Goal: Check status: Check status

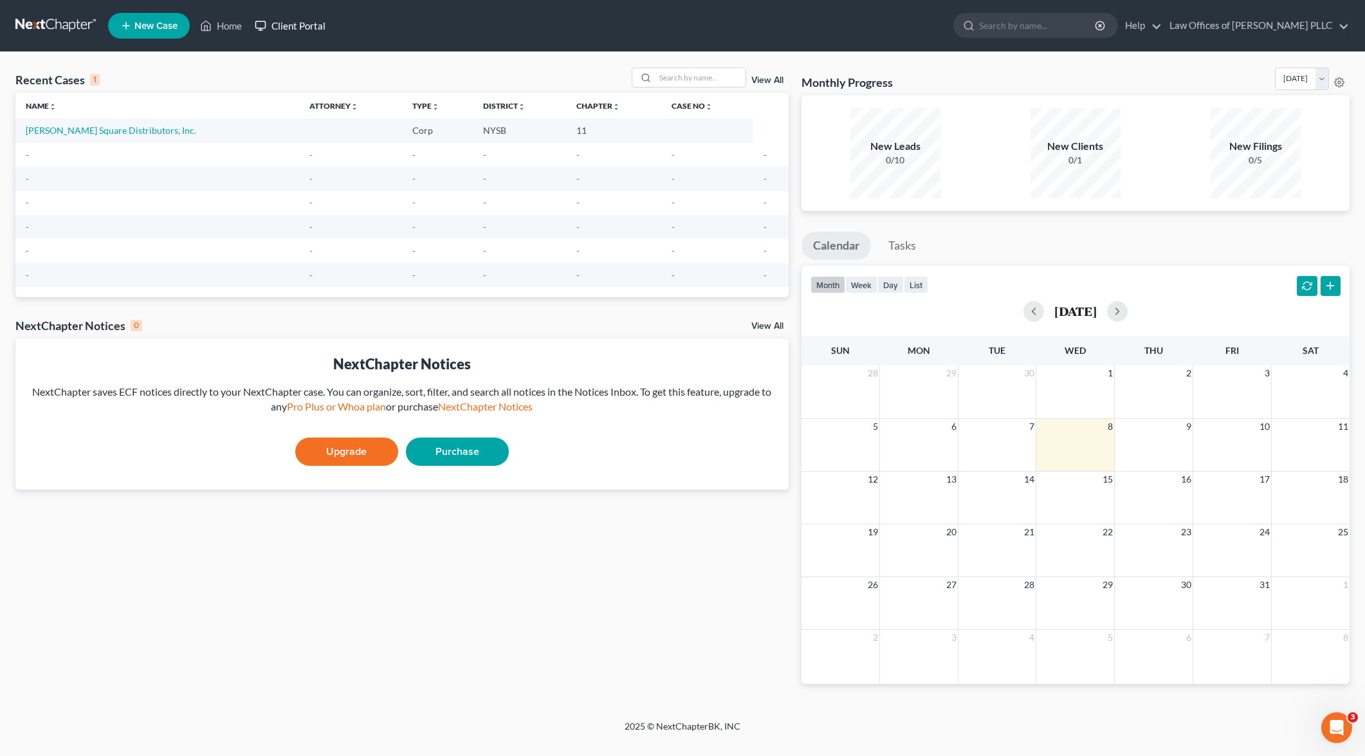
click at [297, 28] on link "Client Portal" at bounding box center [290, 25] width 84 height 23
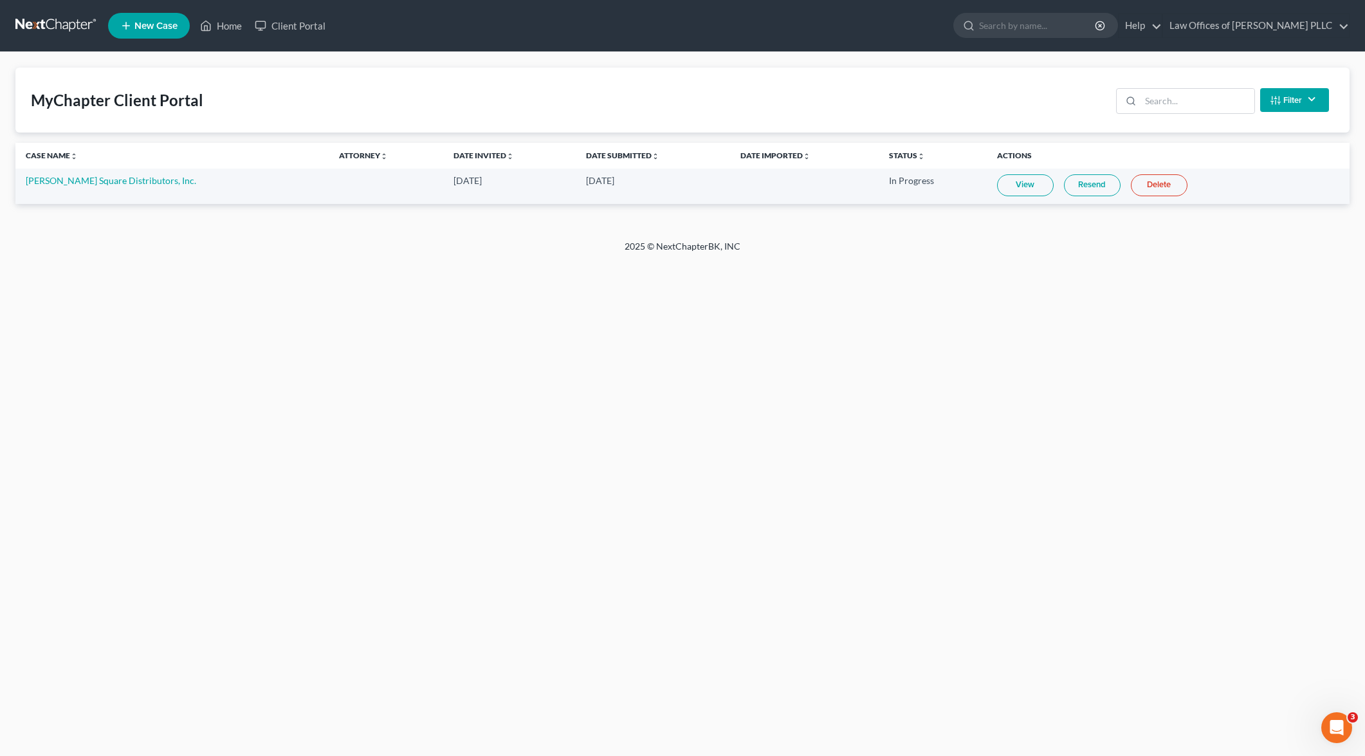
click at [1006, 186] on link "View" at bounding box center [1025, 185] width 57 height 22
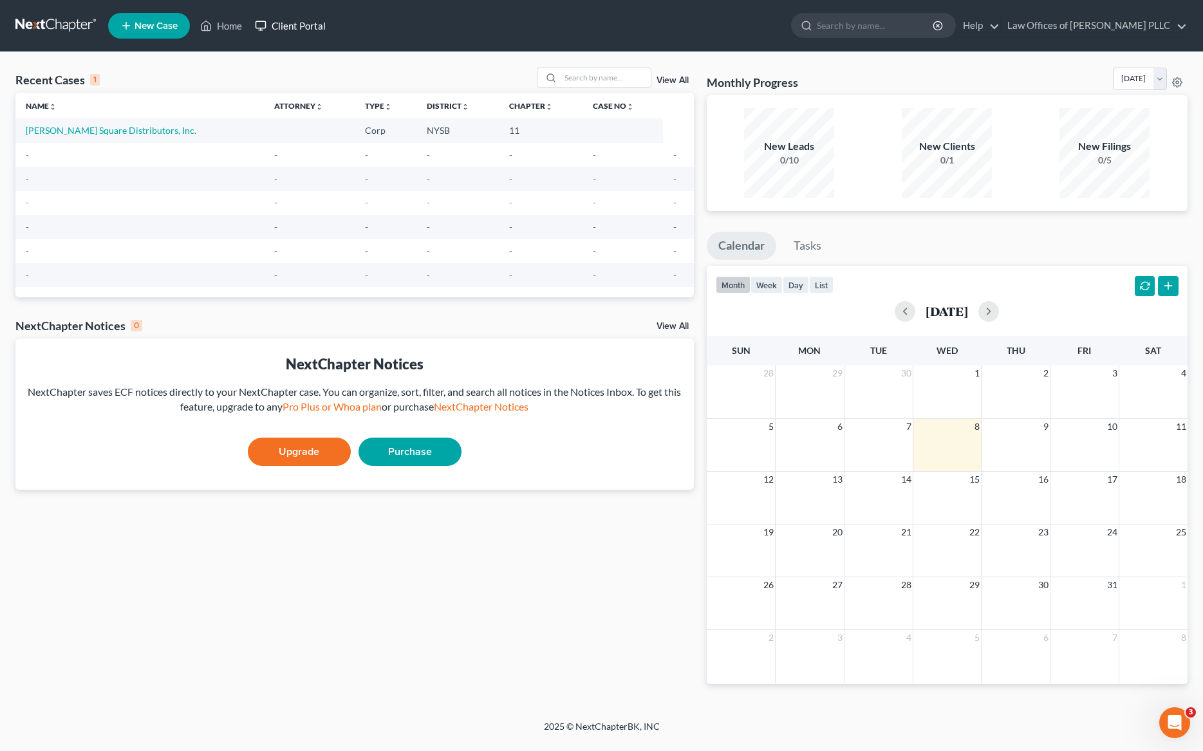
click at [299, 24] on link "Client Portal" at bounding box center [290, 25] width 84 height 23
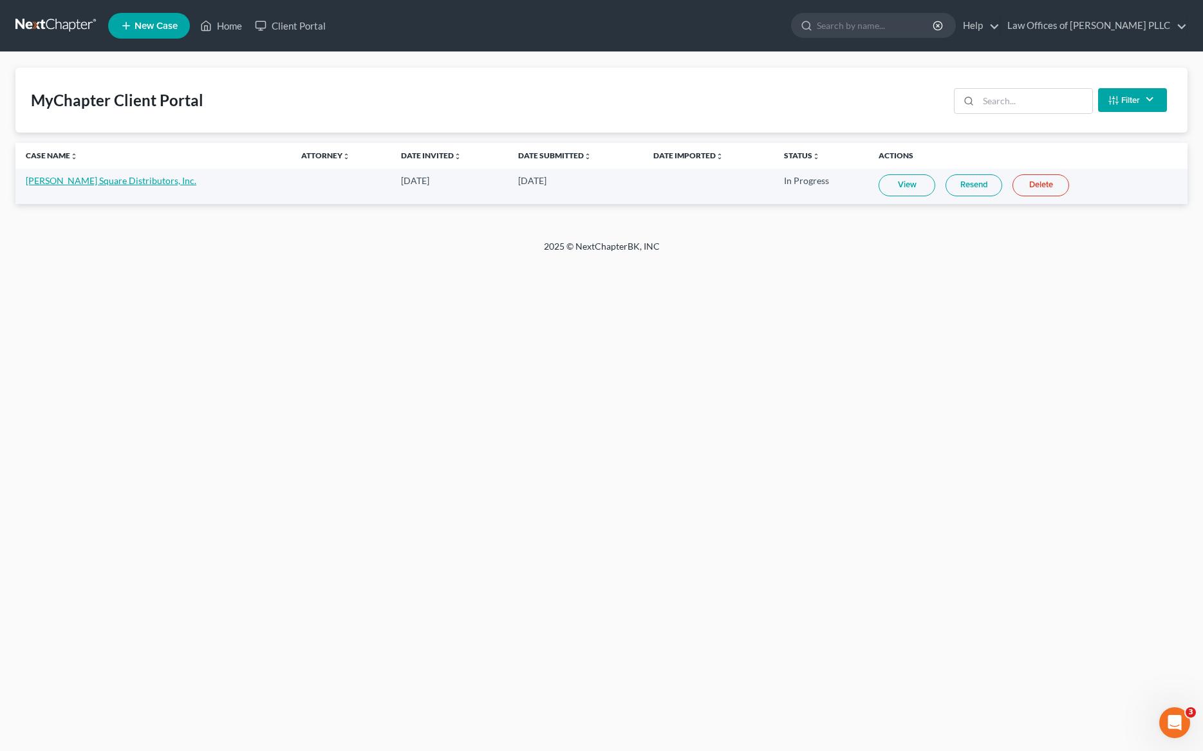
click at [127, 181] on link "[PERSON_NAME] Square Distributors, Inc." at bounding box center [111, 180] width 171 height 11
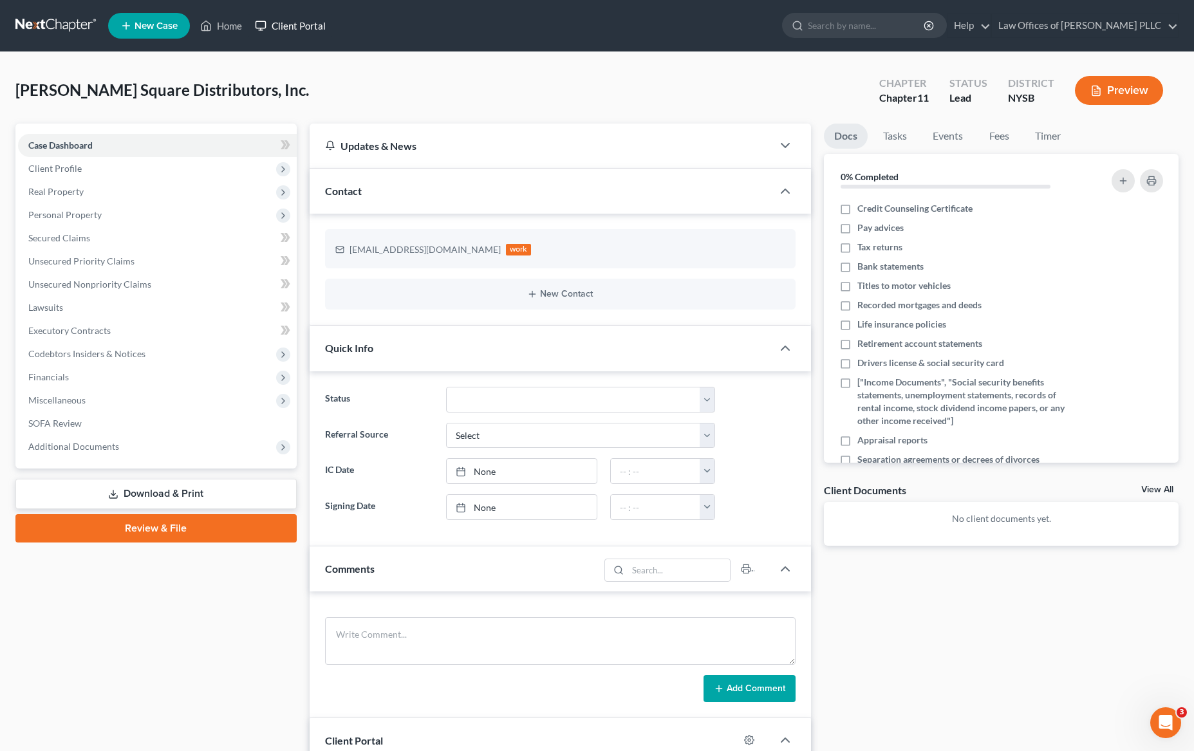
click at [316, 28] on link "Client Portal" at bounding box center [290, 25] width 84 height 23
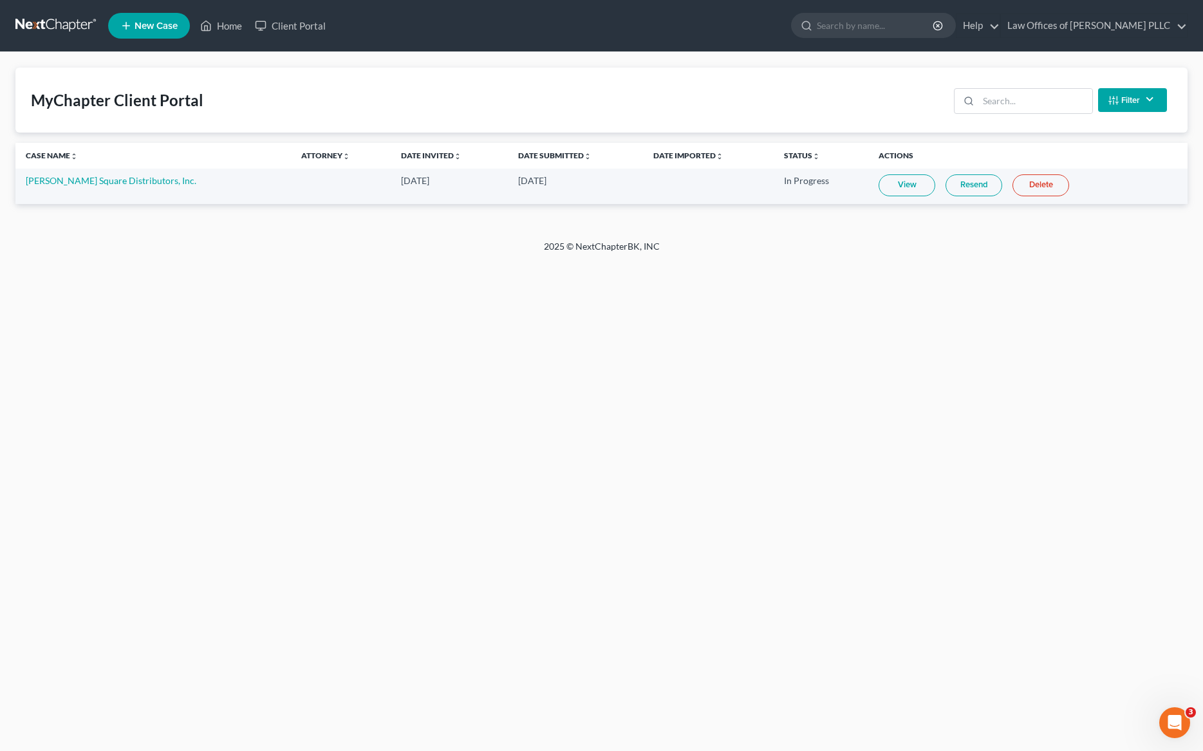
click at [896, 186] on link "View" at bounding box center [906, 185] width 57 height 22
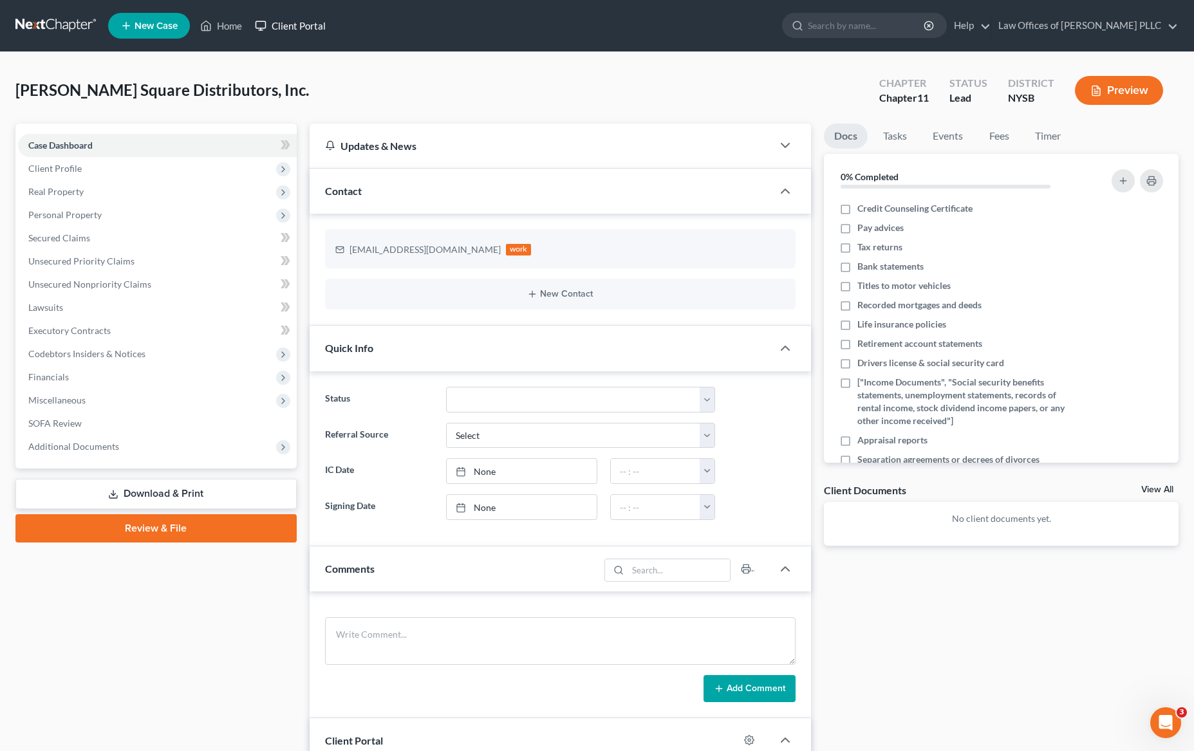
click at [301, 26] on link "Client Portal" at bounding box center [290, 25] width 84 height 23
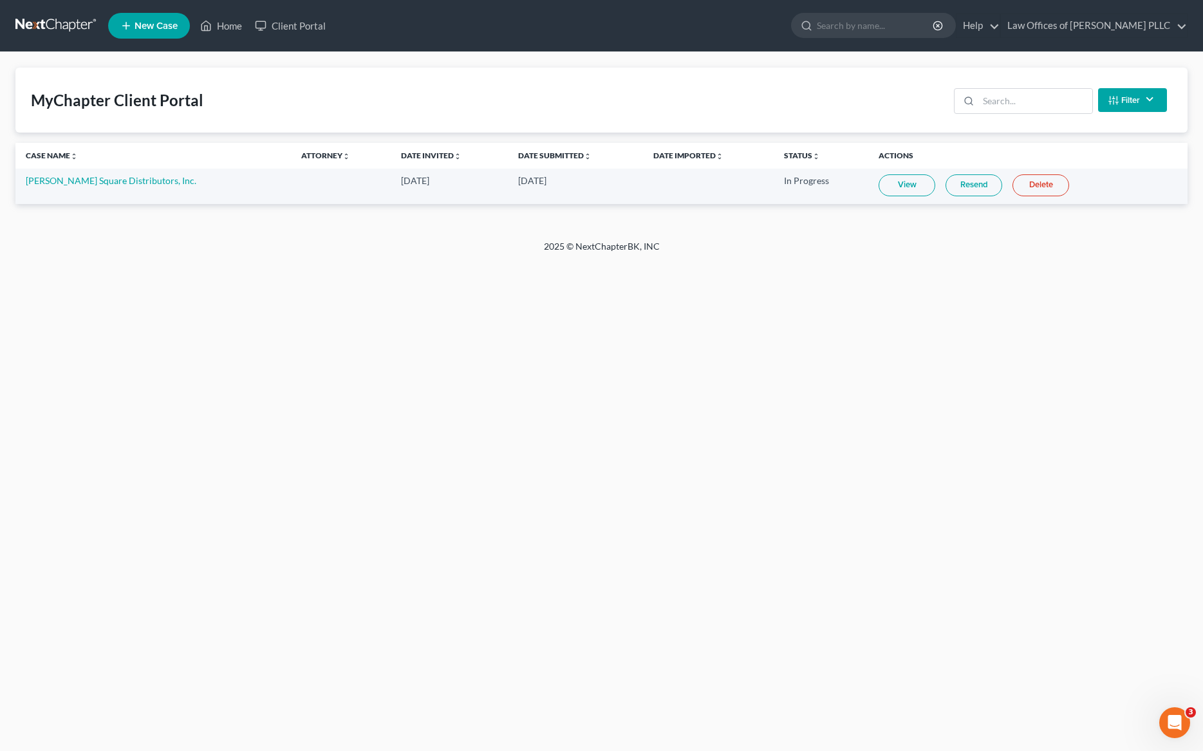
click at [903, 184] on link "View" at bounding box center [906, 185] width 57 height 22
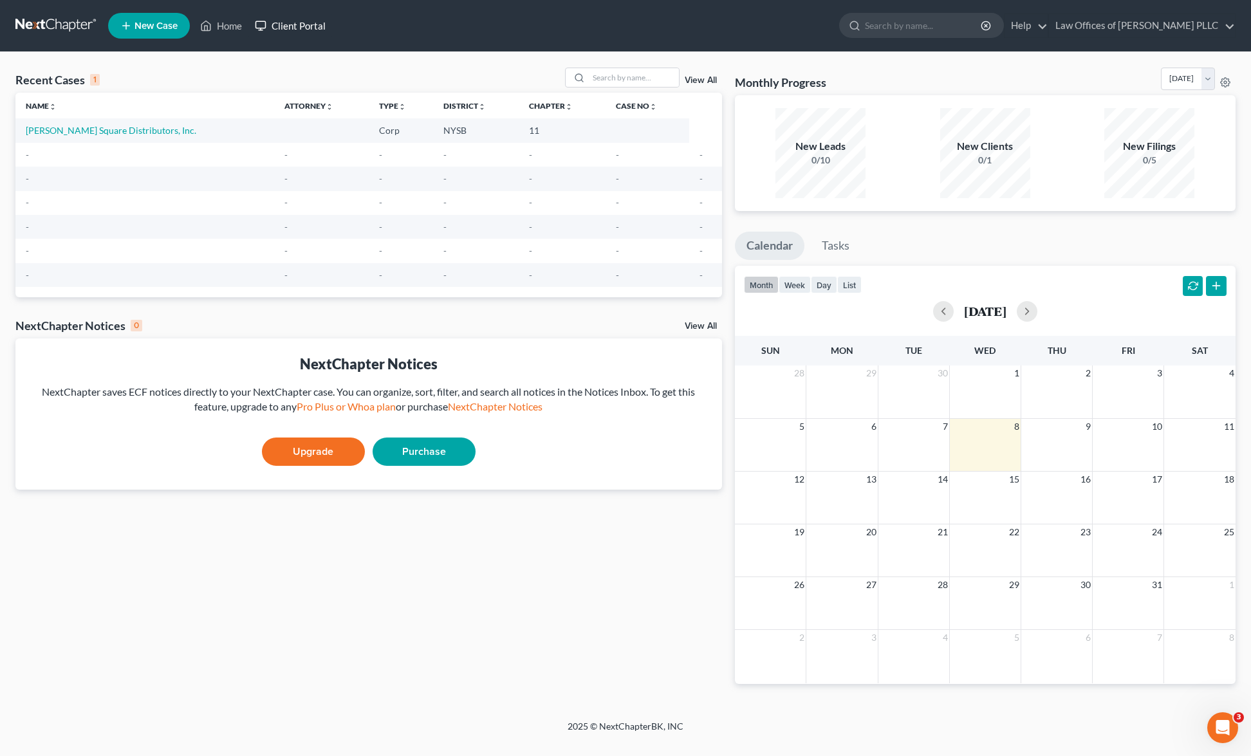
click at [307, 26] on link "Client Portal" at bounding box center [290, 25] width 84 height 23
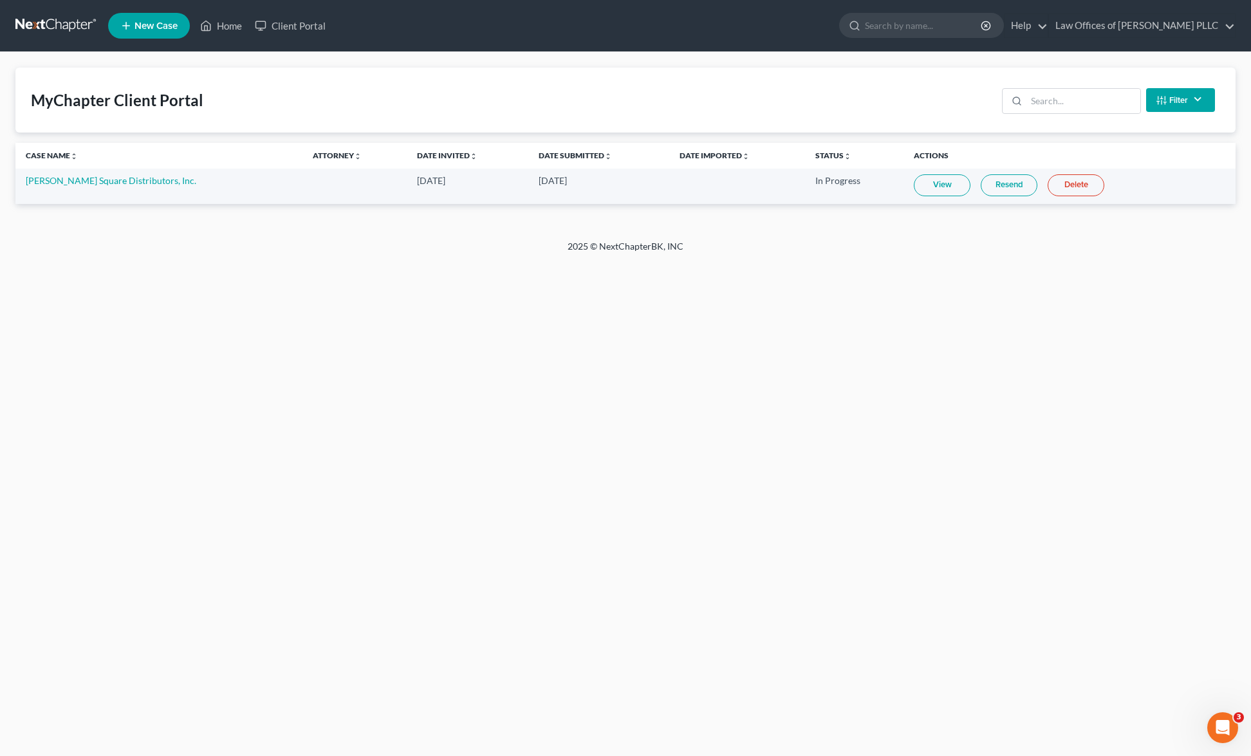
click at [934, 180] on link "View" at bounding box center [942, 185] width 57 height 22
